Goal: Transaction & Acquisition: Purchase product/service

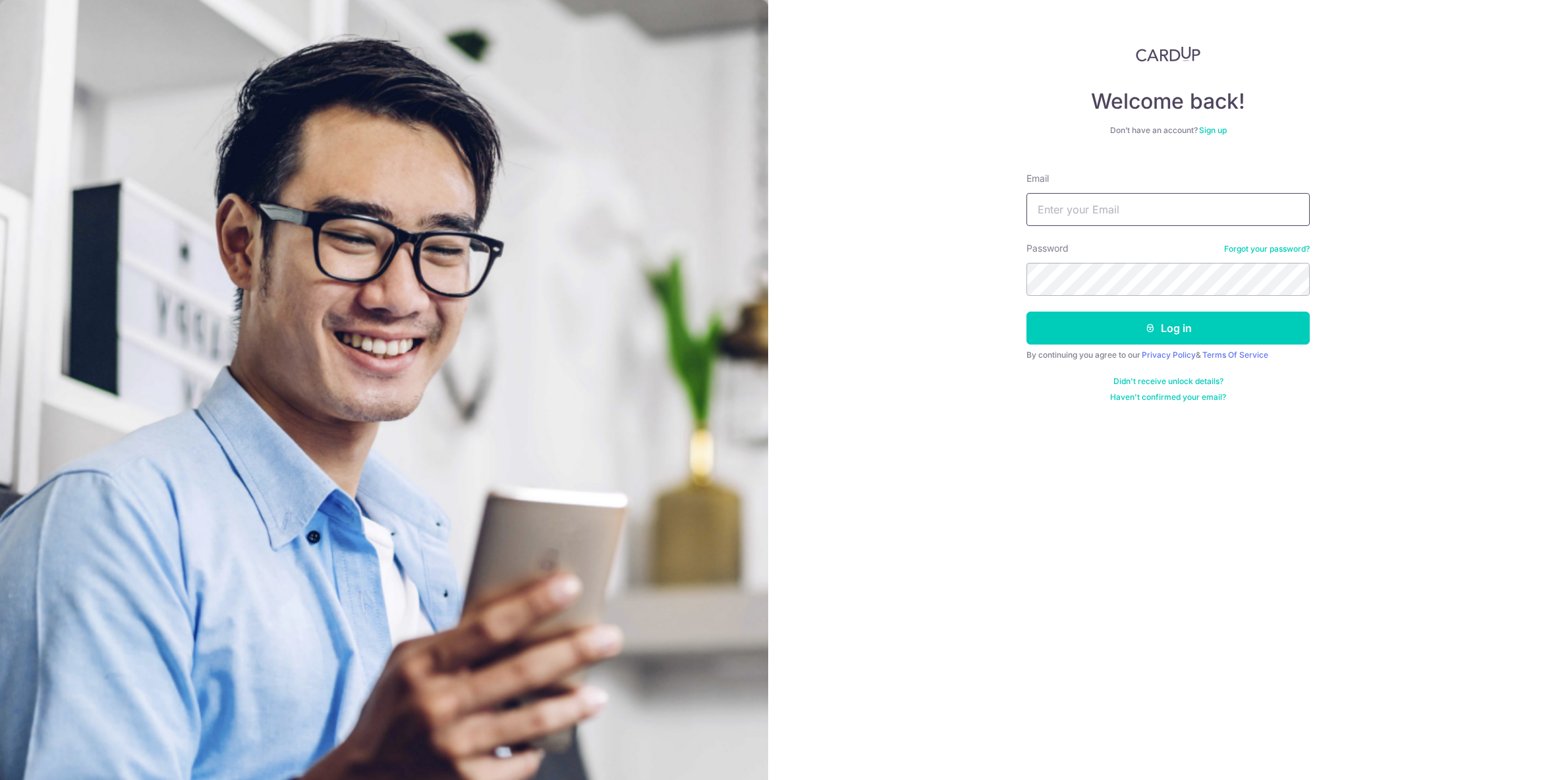
type input "[EMAIL_ADDRESS][DOMAIN_NAME]"
click at [1093, 333] on button "Log in" at bounding box center [1168, 327] width 283 height 33
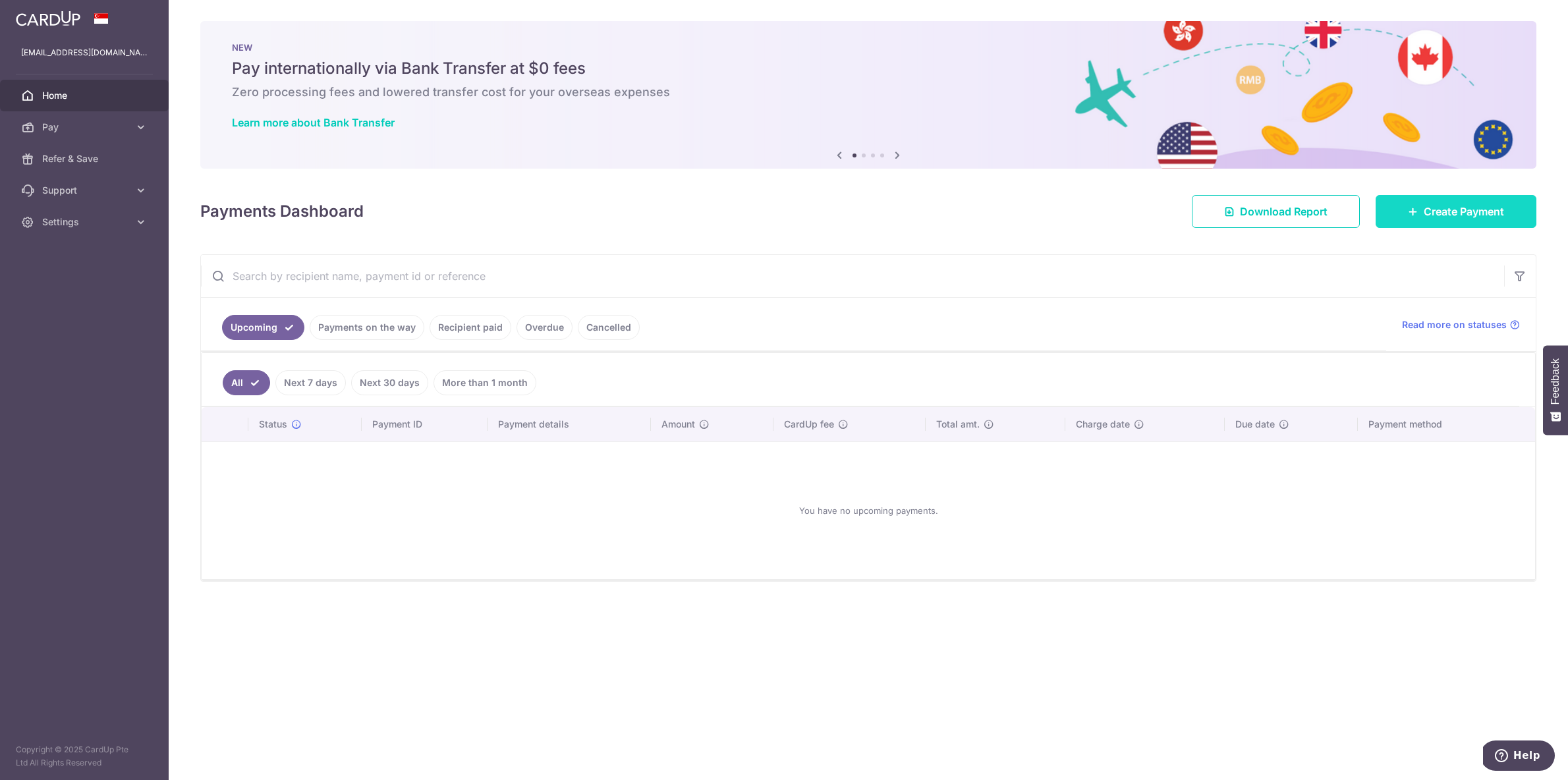
click at [1413, 206] on icon at bounding box center [1413, 211] width 11 height 11
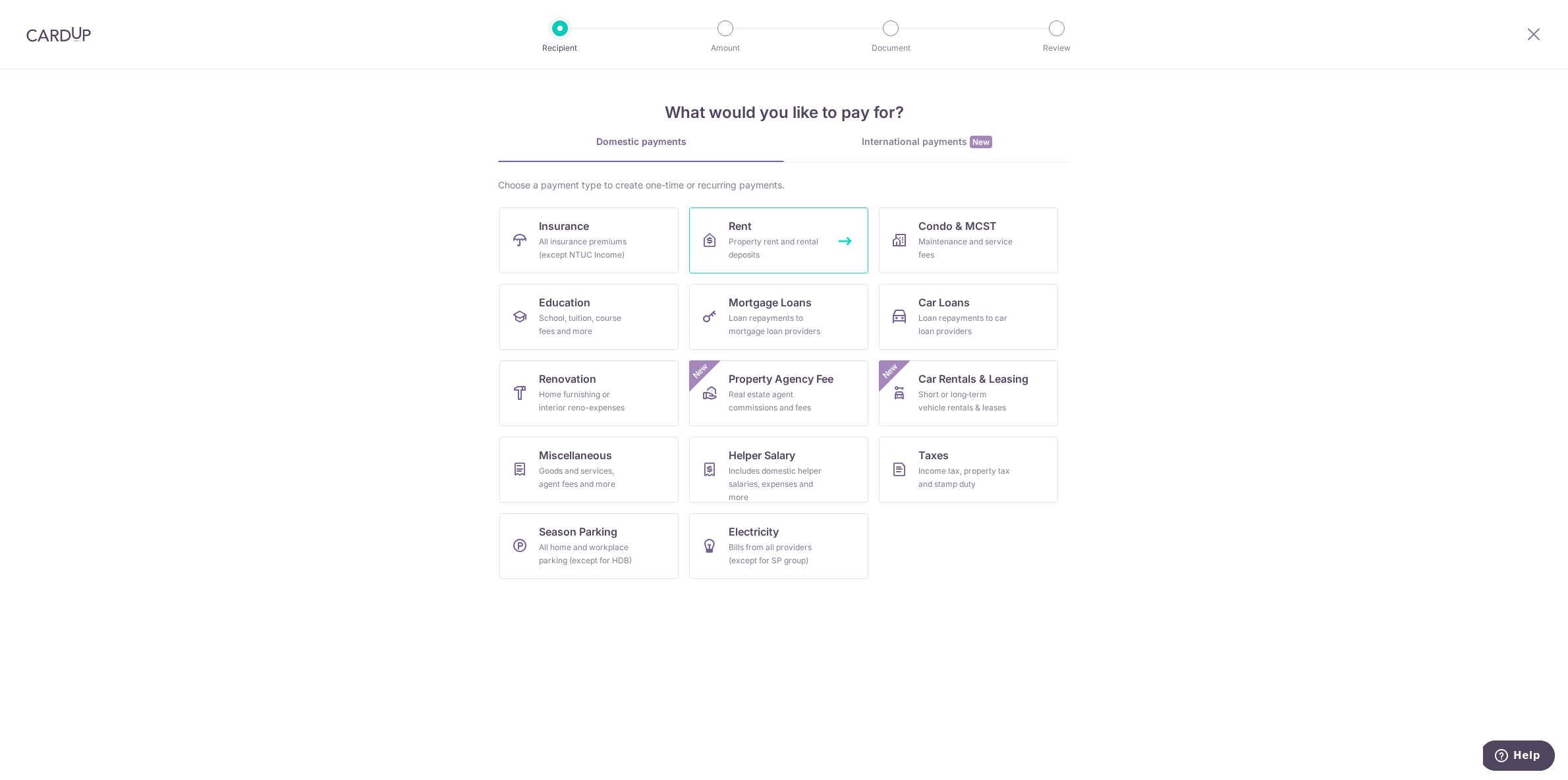
click at [786, 247] on div "Property rent and rental deposits" at bounding box center [777, 248] width 95 height 26
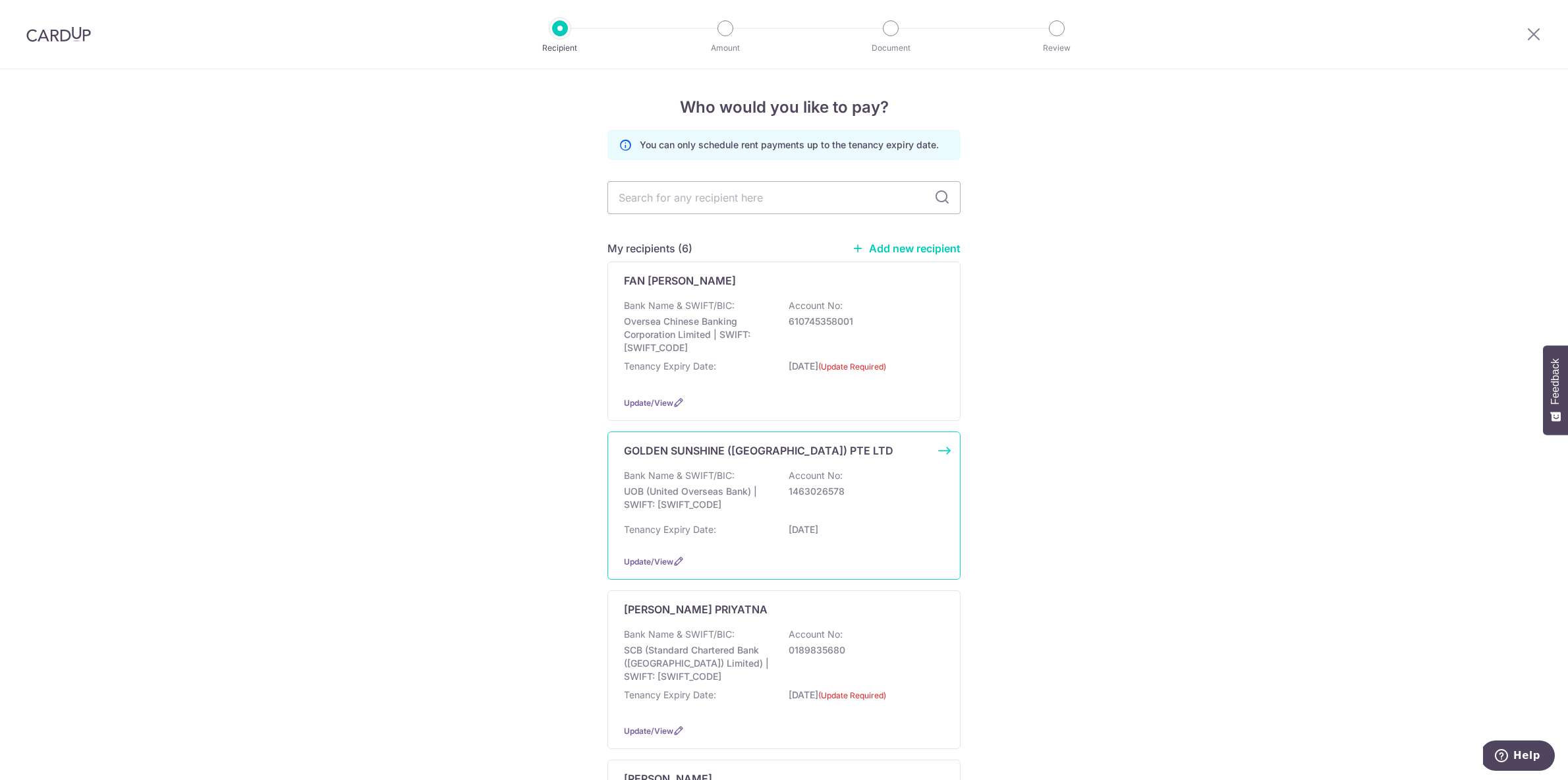
click at [872, 478] on div "Bank Name & SWIFT/BIC: UOB (United Overseas Bank) | SWIFT: UOVBSGSGXXX Account …" at bounding box center [784, 493] width 320 height 48
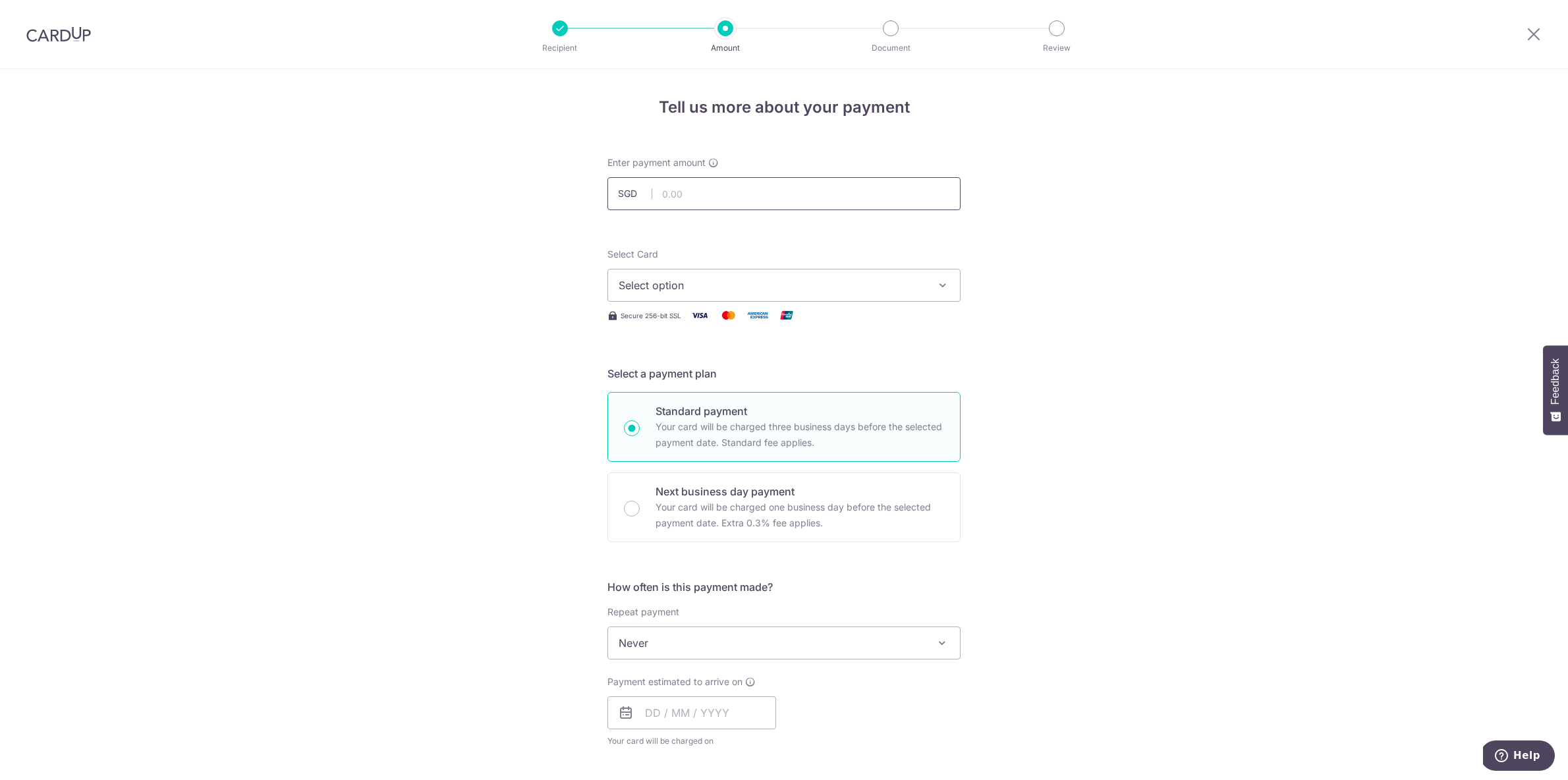
click at [717, 197] on input "text" at bounding box center [784, 193] width 353 height 33
type input "6,000.00"
click at [711, 281] on span "Select option" at bounding box center [772, 285] width 307 height 16
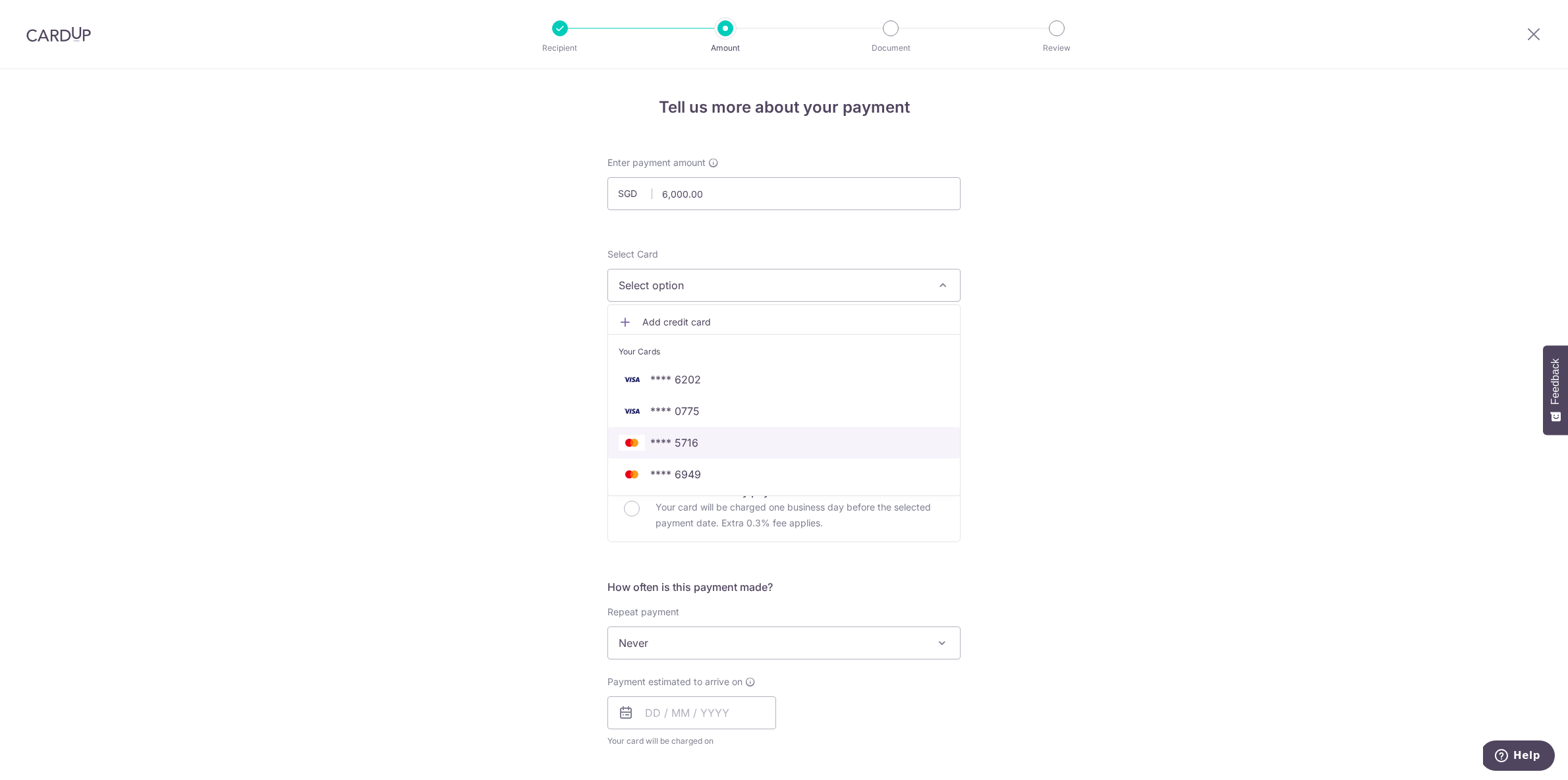
click at [747, 441] on span "**** 5716" at bounding box center [784, 443] width 331 height 16
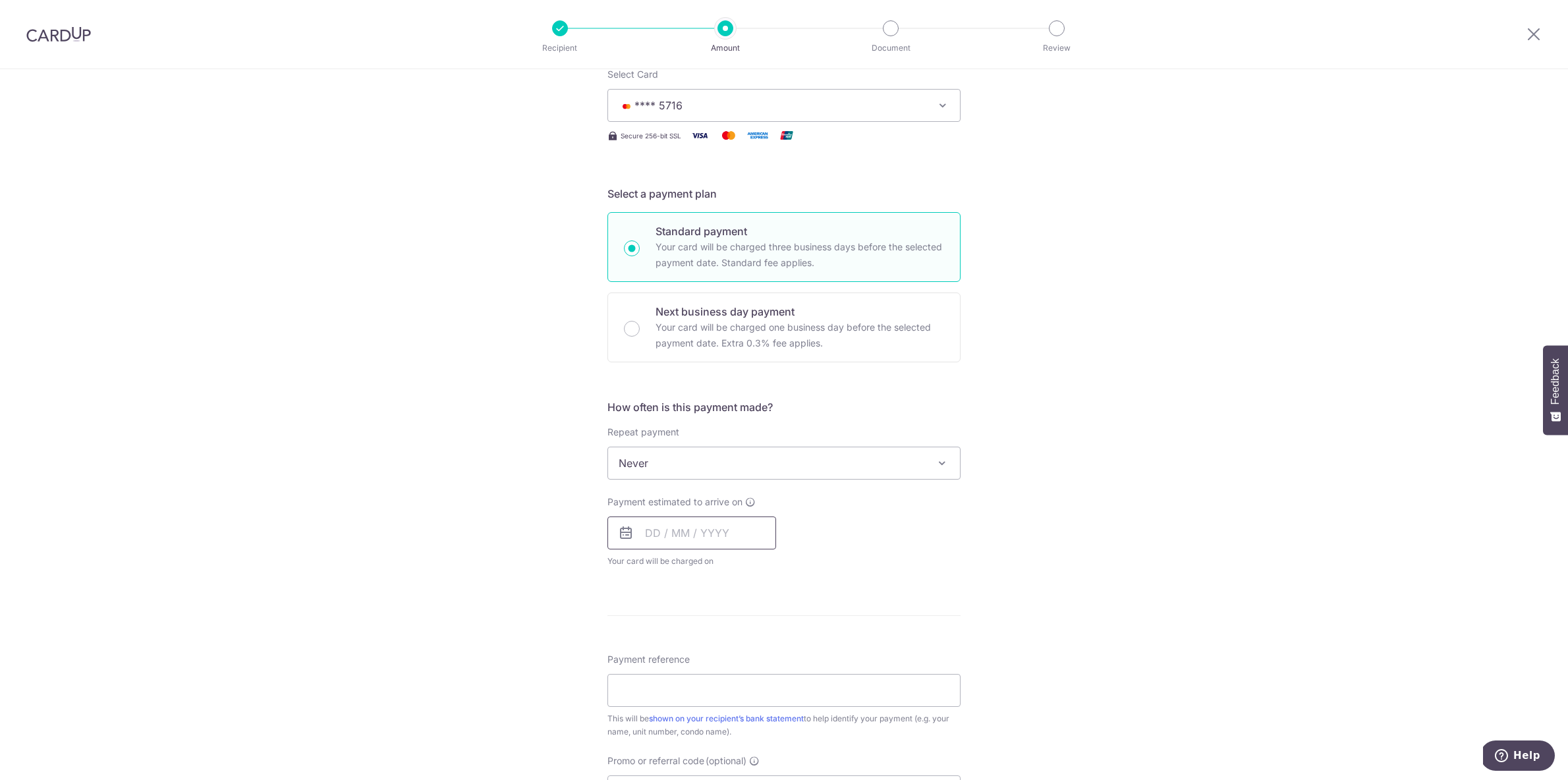
scroll to position [185, 0]
click at [655, 519] on input "text" at bounding box center [692, 527] width 169 height 33
click at [895, 517] on div "Payment estimated to arrive on Prev Next Oct Nov Dec 2025 2026 2027 2028 2029 2…" at bounding box center [784, 526] width 369 height 72
click at [643, 521] on input "text" at bounding box center [692, 527] width 169 height 33
click at [684, 648] on link "7" at bounding box center [688, 648] width 21 height 21
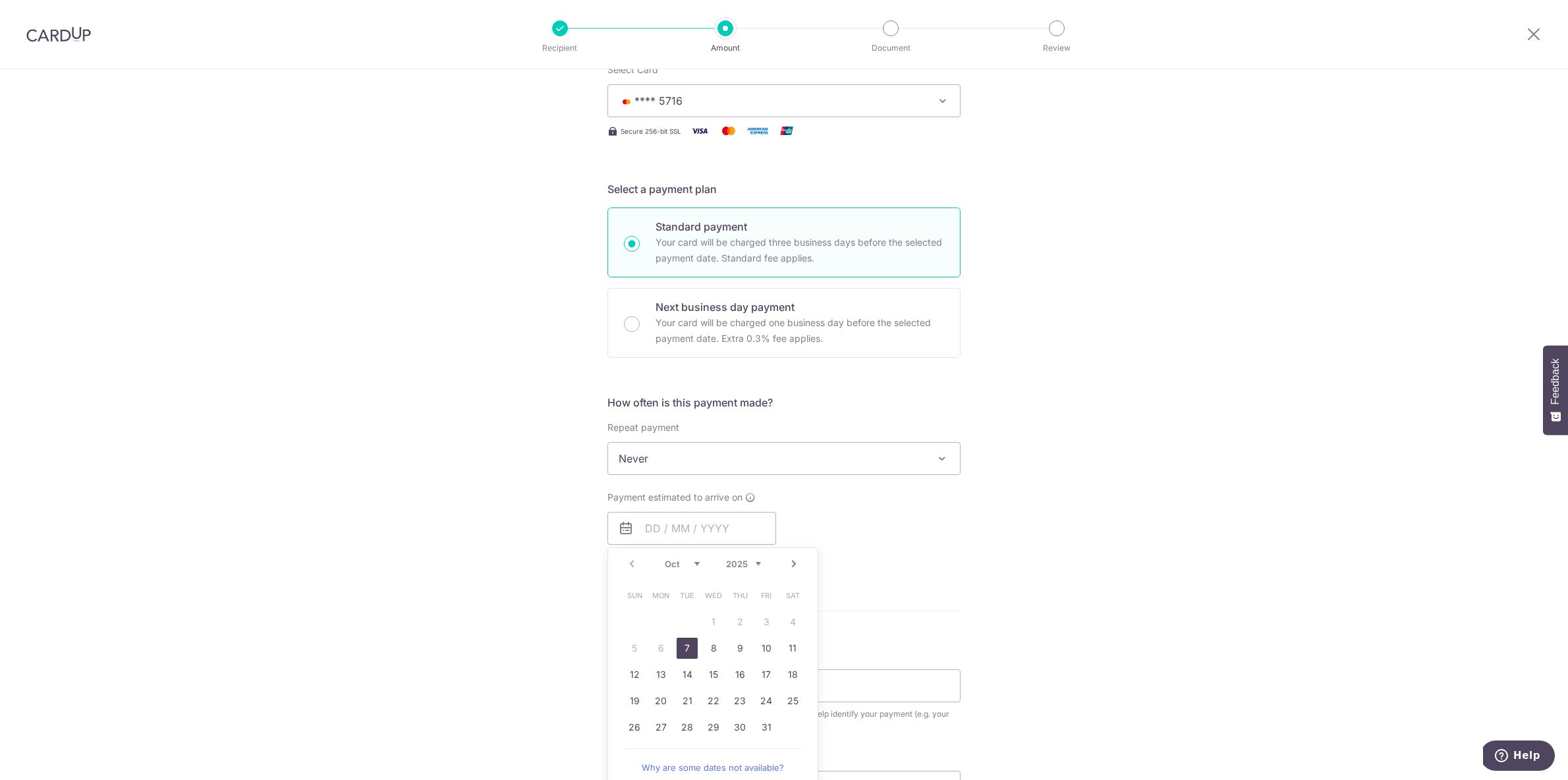
type input "[DATE]"
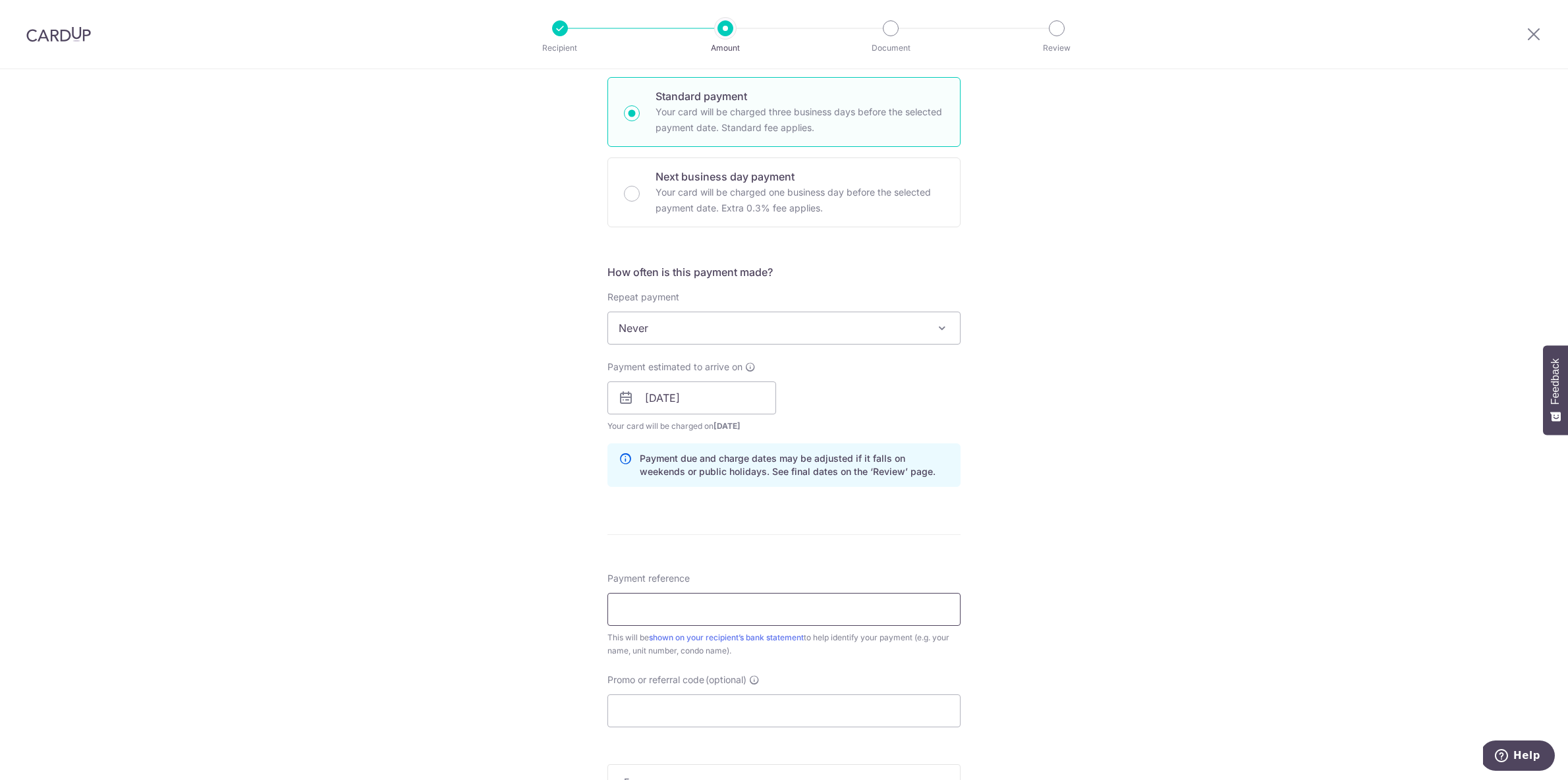
click at [653, 607] on input "Payment reference" at bounding box center [784, 608] width 353 height 33
type input "0602 [PERSON_NAME] MANSION TAN [PERSON_NAME]"
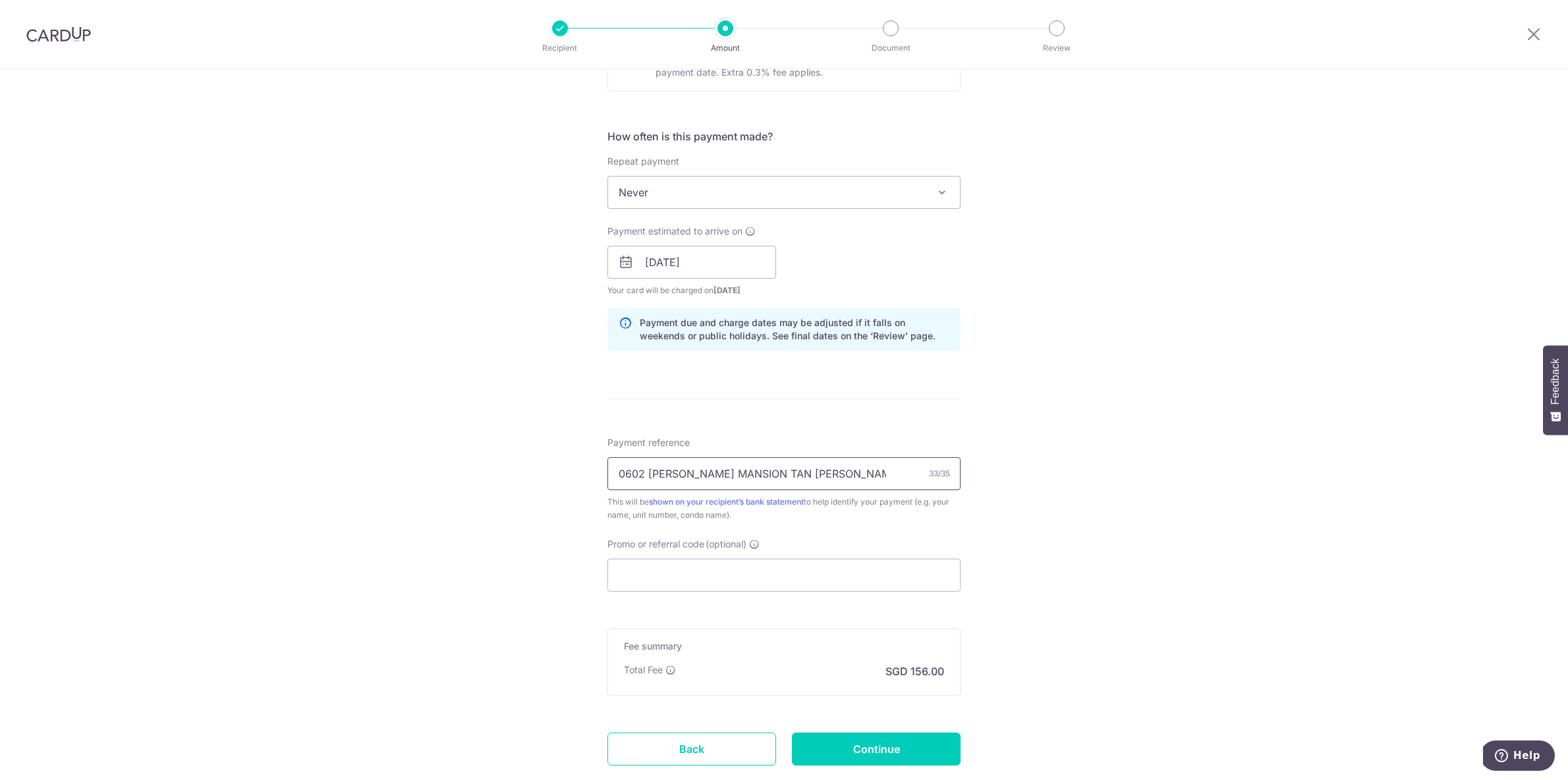
scroll to position [452, 0]
click at [678, 578] on input "Promo or referral code (optional)" at bounding box center [784, 574] width 353 height 33
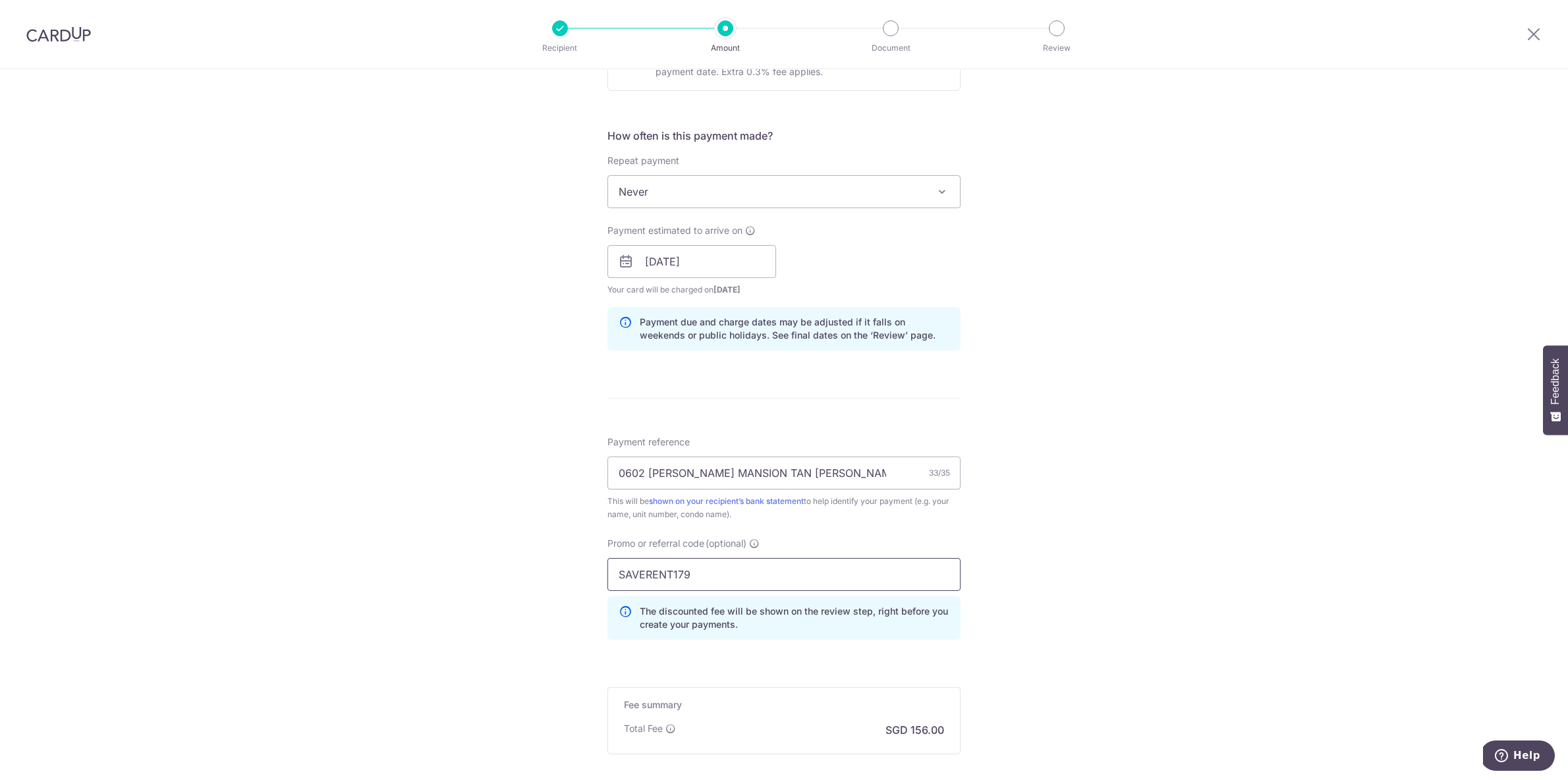
type input "SAVERENT179"
click at [1086, 595] on div "Tell us more about your payment Enter payment amount SGD 6,000.00 6000.00 Selec…" at bounding box center [784, 270] width 1568 height 1305
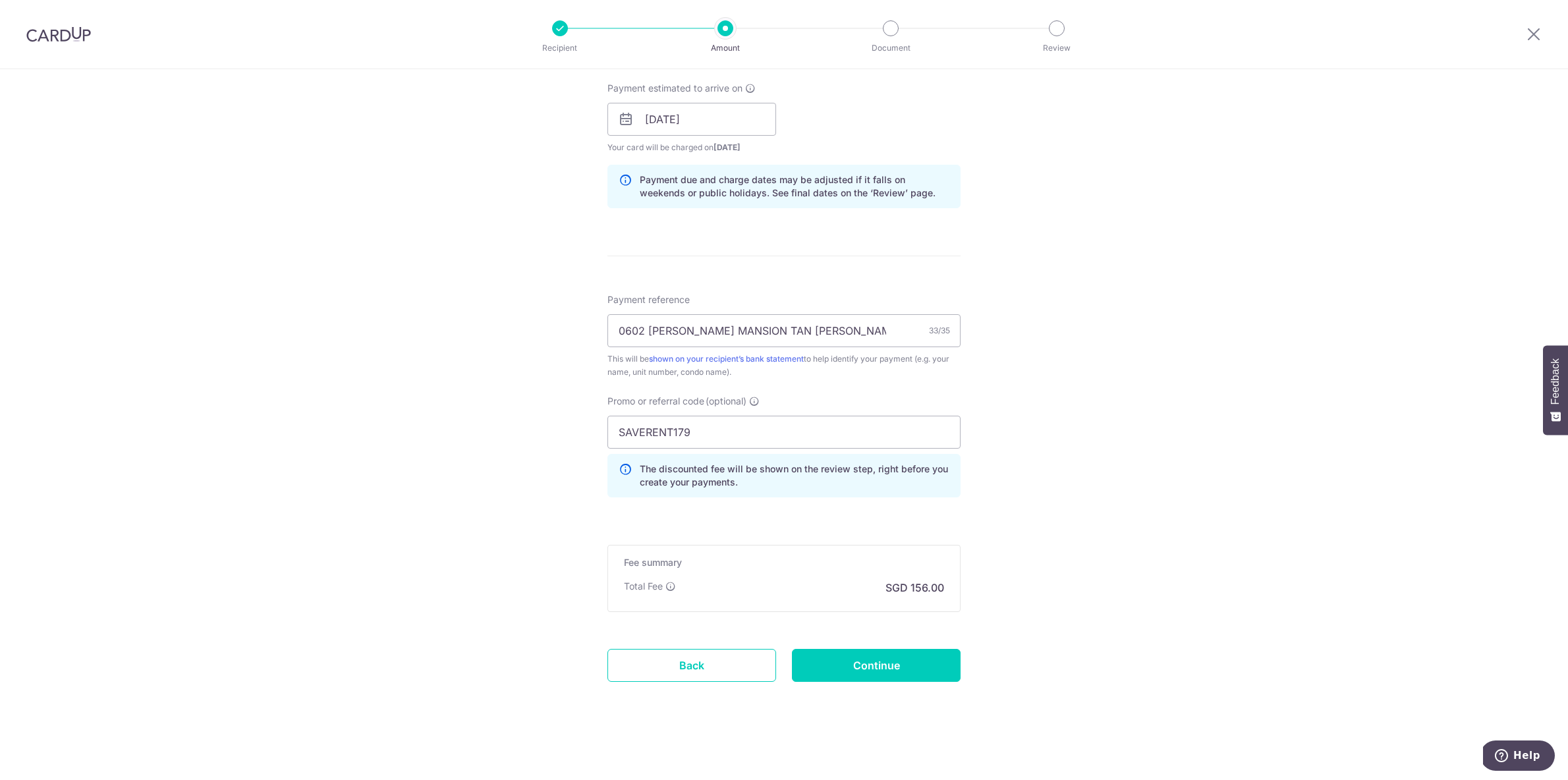
scroll to position [594, 0]
click at [909, 662] on input "Continue" at bounding box center [876, 664] width 169 height 33
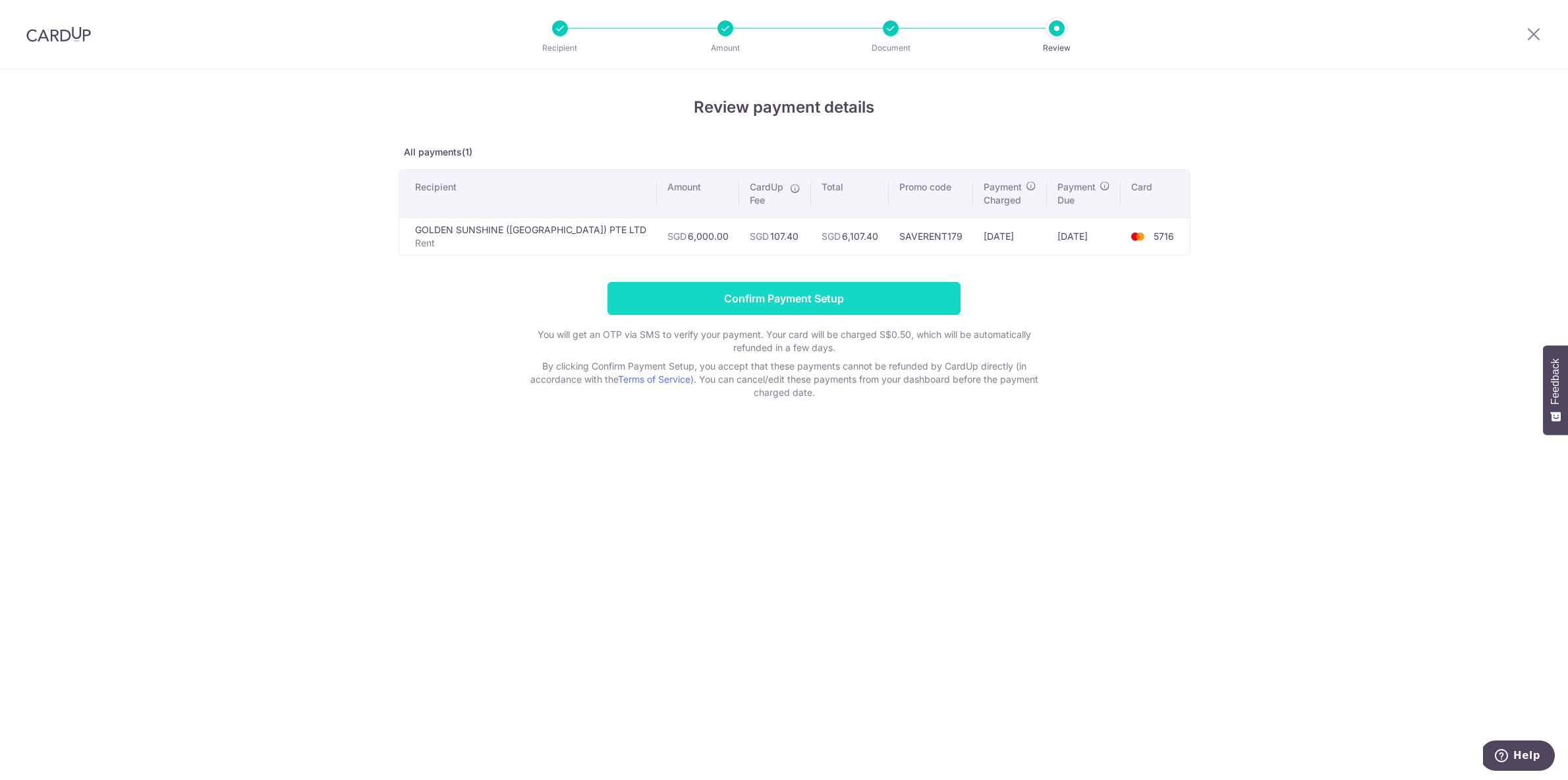
click at [746, 294] on input "Confirm Payment Setup" at bounding box center [784, 298] width 353 height 33
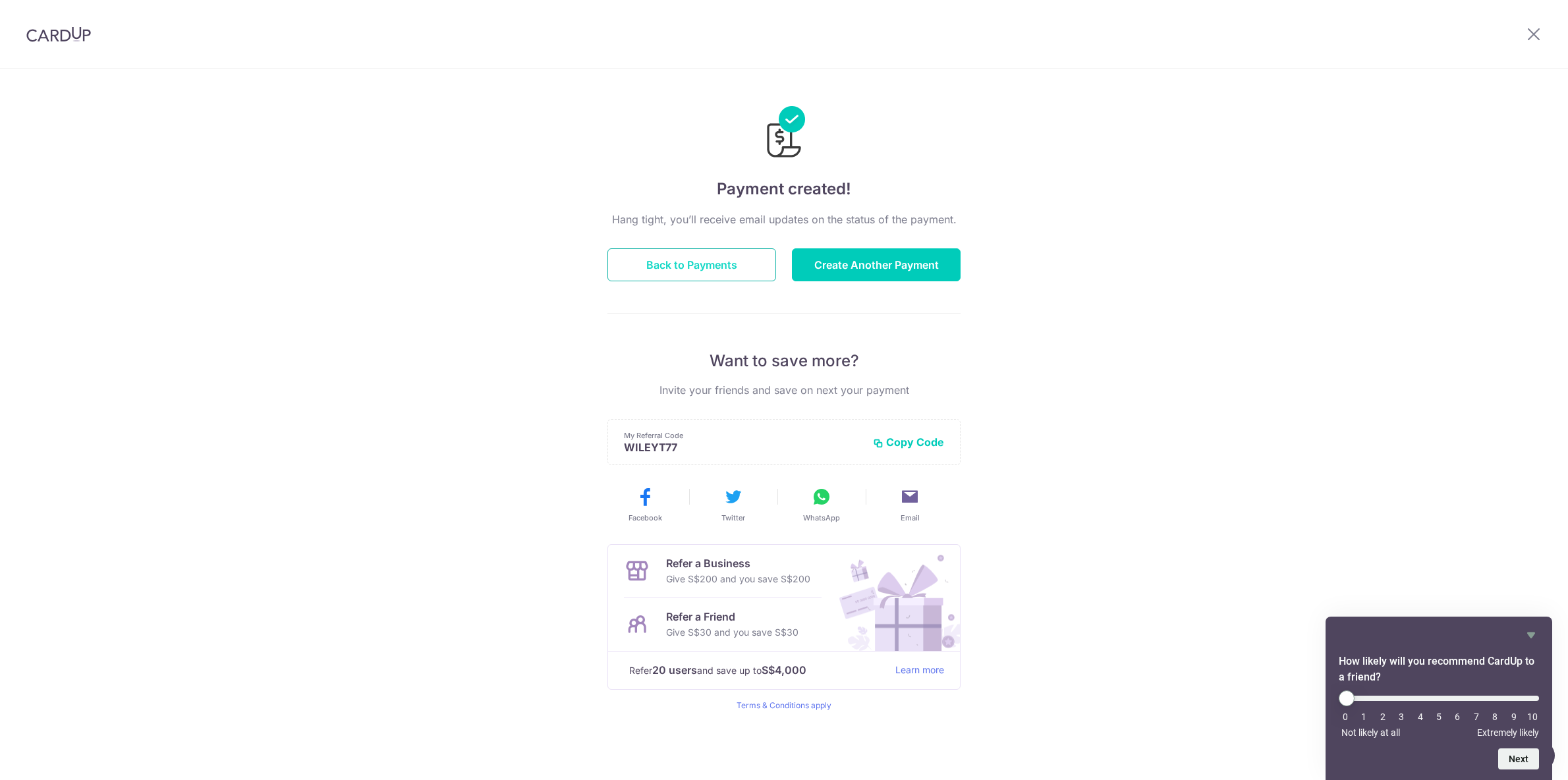
click at [713, 264] on button "Back to Payments" at bounding box center [692, 264] width 169 height 33
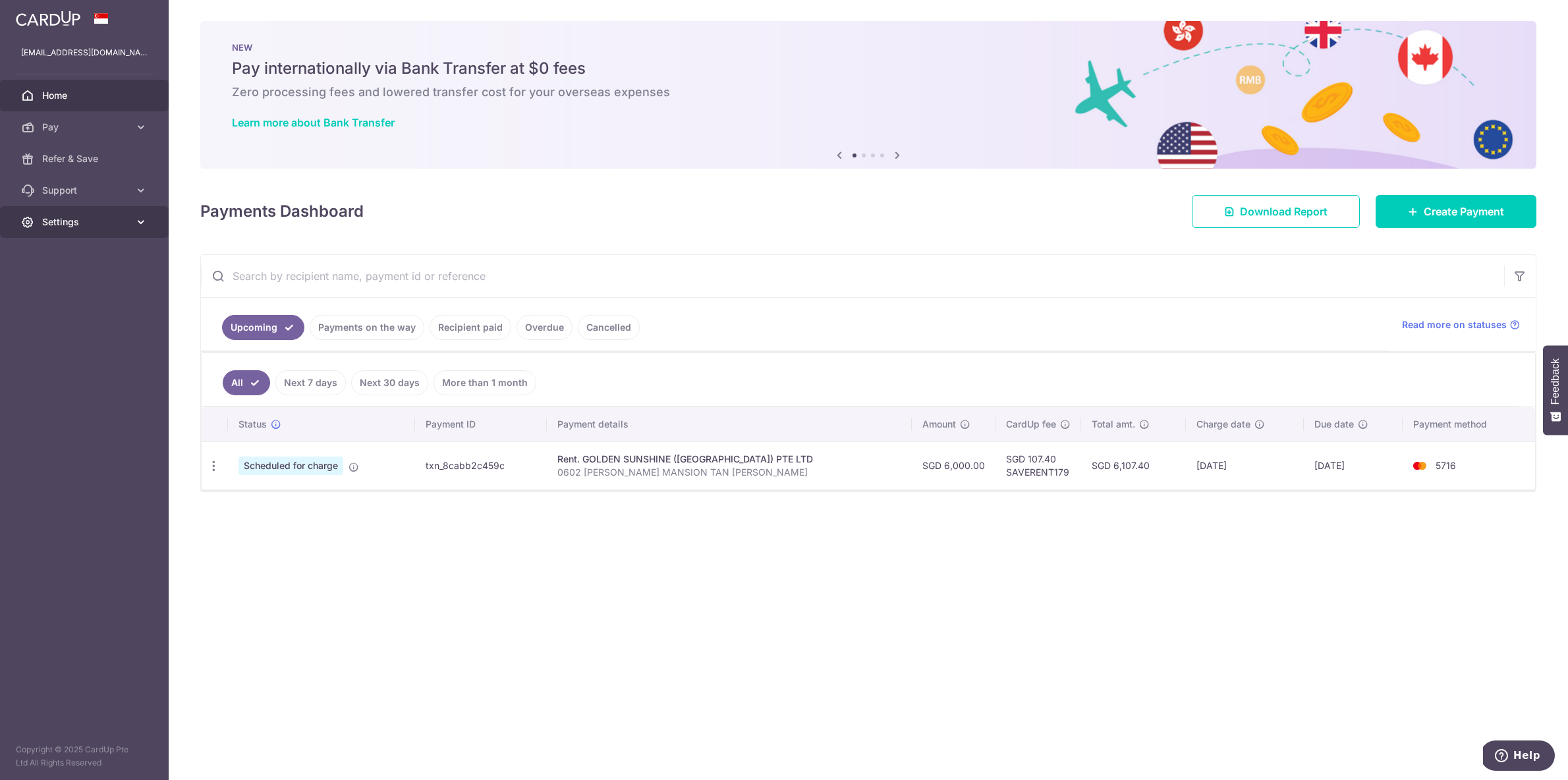
click at [92, 229] on link "Settings" at bounding box center [85, 222] width 169 height 32
click at [64, 286] on span "Logout" at bounding box center [85, 285] width 87 height 13
